Goal: Task Accomplishment & Management: Complete application form

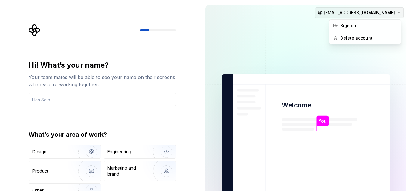
click at [370, 12] on html "Hi! What’s your name? Your team mates will be able to see your name on their sc…" at bounding box center [205, 95] width 411 height 191
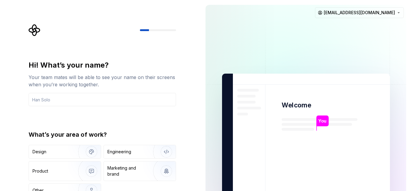
click at [96, 24] on html "Hi! What’s your name? Your team mates will be able to see your name on their sc…" at bounding box center [205, 95] width 411 height 191
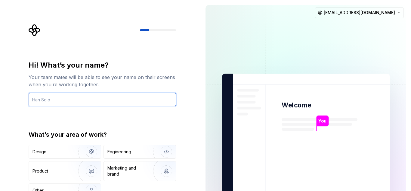
click at [100, 101] on input "text" at bounding box center [103, 99] width 148 height 13
